Goal: Check status

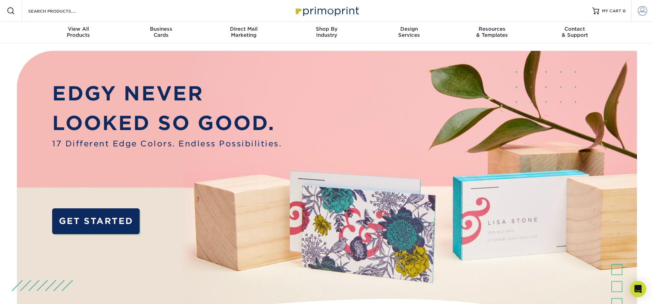
click at [638, 10] on span at bounding box center [643, 11] width 10 height 10
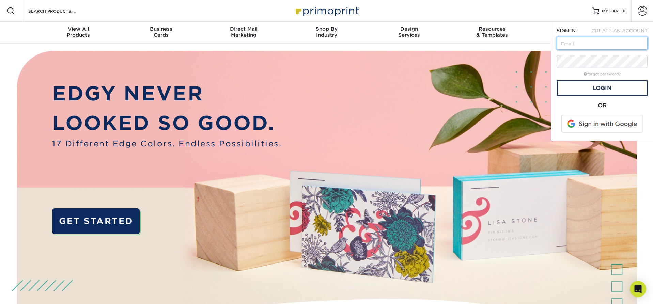
type input "[EMAIL_ADDRESS][DOMAIN_NAME]"
click at [596, 86] on link "Login" at bounding box center [602, 88] width 91 height 16
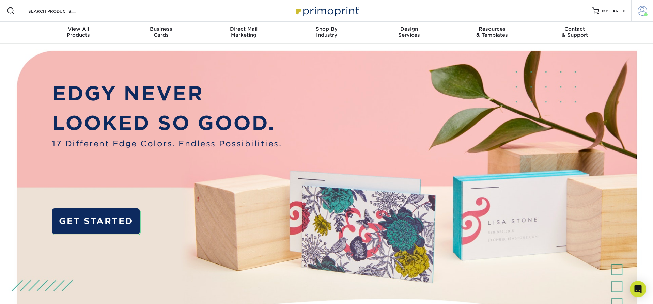
click at [640, 10] on span at bounding box center [643, 11] width 10 height 10
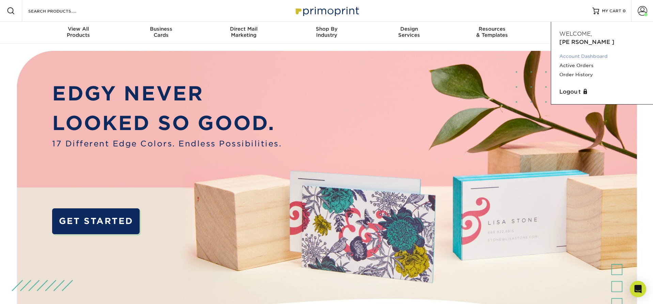
click at [587, 52] on link "Account Dashboard" at bounding box center [603, 56] width 86 height 9
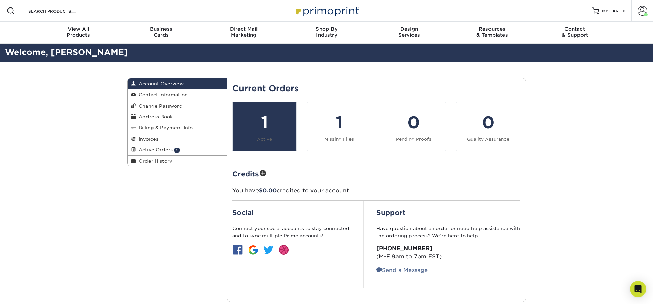
click at [267, 115] on div "1" at bounding box center [265, 122] width 56 height 25
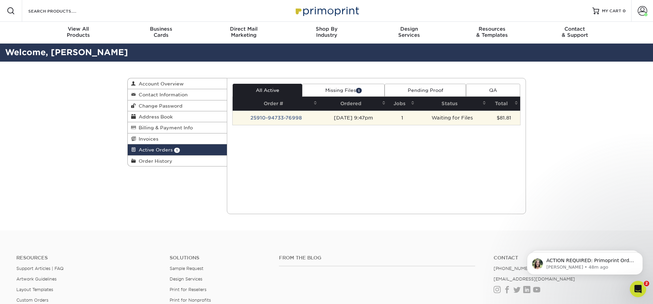
click at [364, 122] on td "[DATE] 9:47pm" at bounding box center [353, 118] width 69 height 14
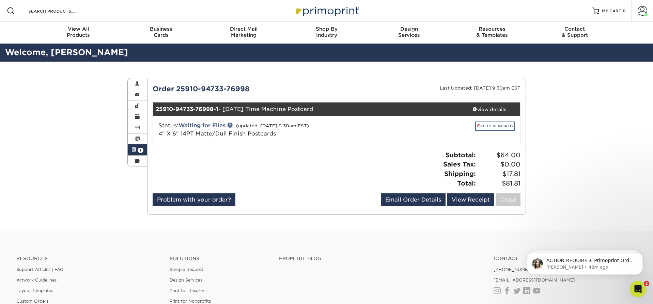
click at [485, 126] on link "FILES REQUIRED" at bounding box center [496, 126] width 40 height 9
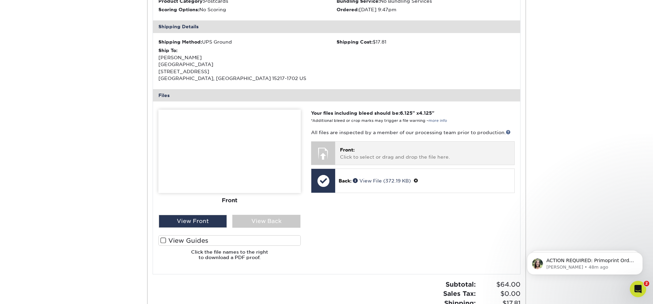
scroll to position [202, 0]
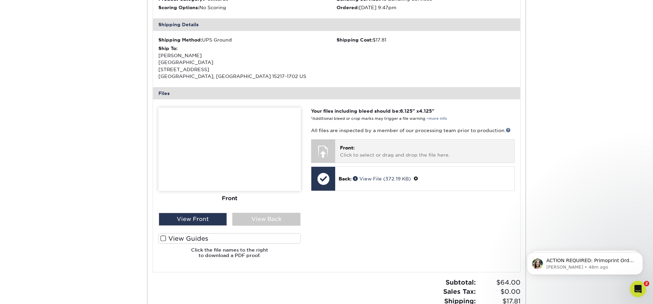
click at [364, 154] on p "Front: Click to select or drag and drop the file here." at bounding box center [424, 152] width 169 height 14
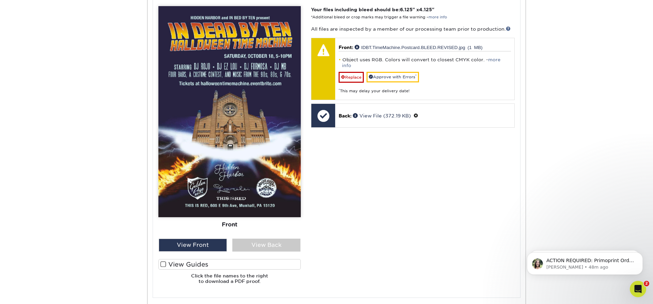
scroll to position [307, 0]
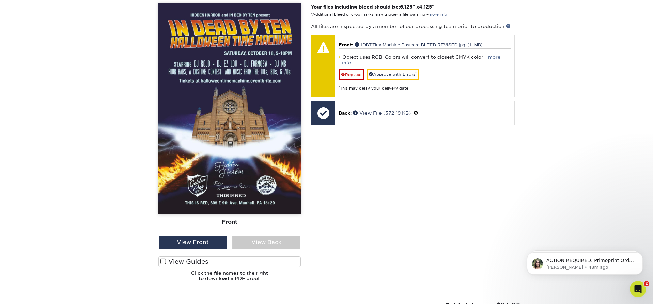
click at [181, 257] on label "View Guides" at bounding box center [230, 262] width 142 height 11
click at [0, 0] on input "View Guides" at bounding box center [0, 0] width 0 height 0
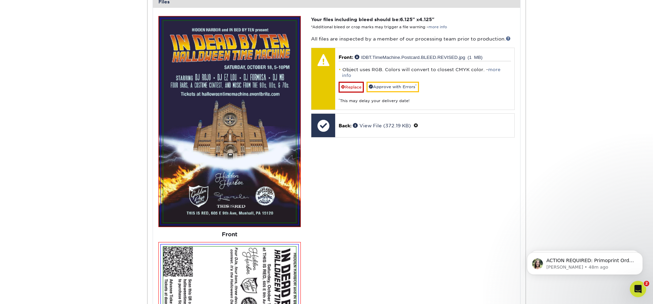
scroll to position [291, 0]
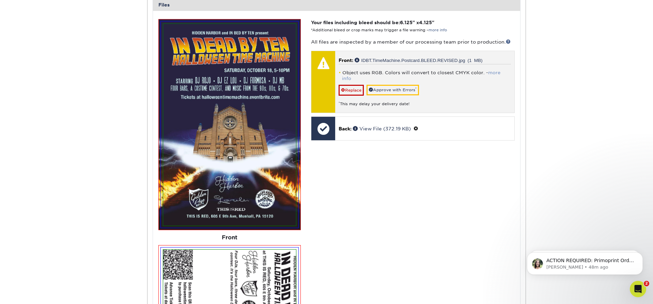
click at [501, 71] on link "more info" at bounding box center [421, 75] width 159 height 11
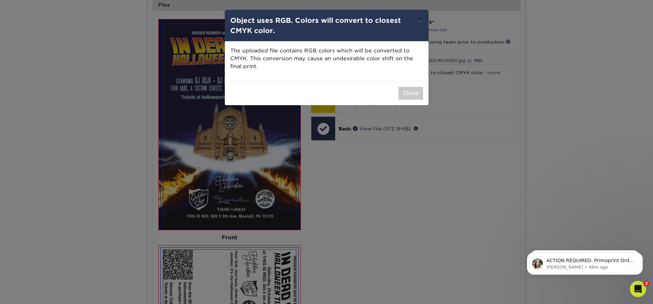
click at [421, 20] on button "×" at bounding box center [421, 19] width 16 height 19
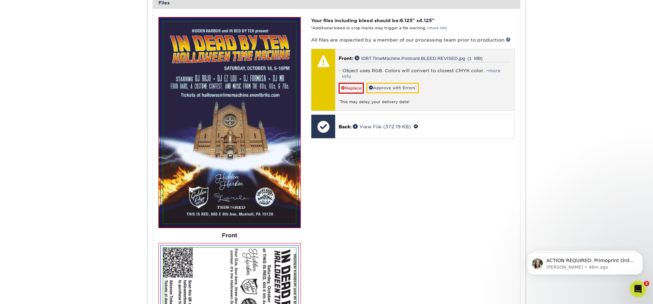
scroll to position [293, 0]
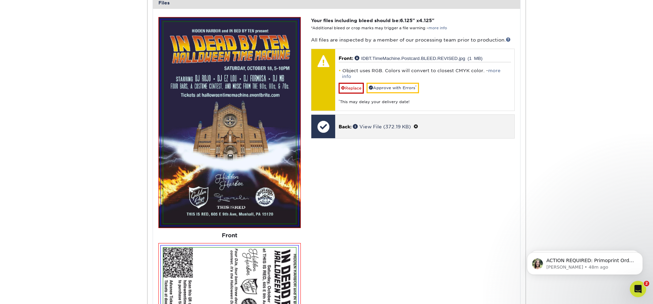
click at [350, 83] on link "Replace" at bounding box center [351, 88] width 25 height 11
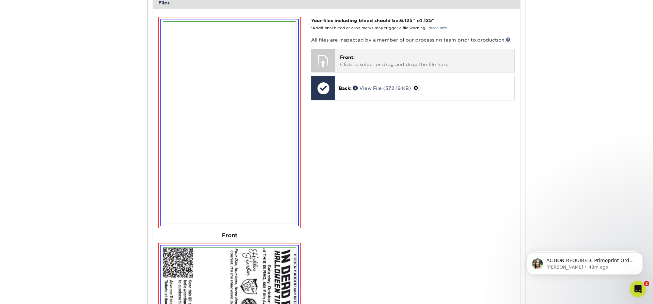
click at [346, 55] on span "Front:" at bounding box center [347, 57] width 15 height 5
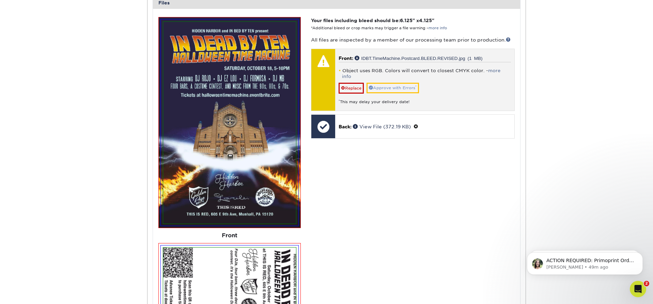
click at [395, 83] on link "Approve with Errors *" at bounding box center [393, 88] width 52 height 11
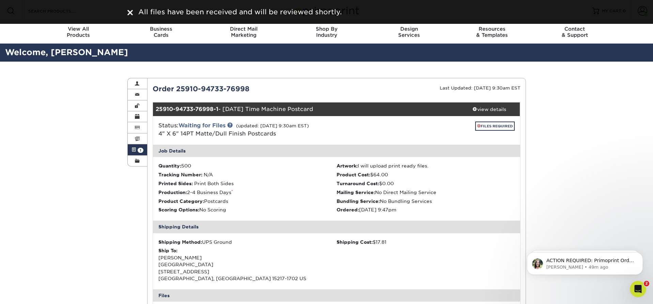
scroll to position [0, 0]
